Goal: Find contact information: Find contact information

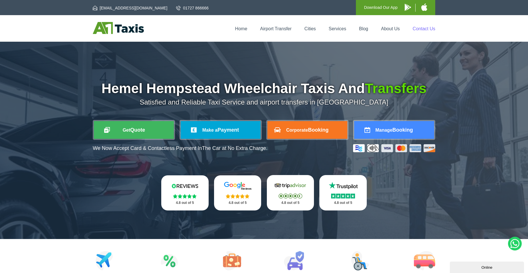
click at [424, 28] on link "Contact Us" at bounding box center [424, 28] width 23 height 5
click at [427, 29] on link "Contact Us" at bounding box center [424, 28] width 23 height 5
